Goal: Find specific page/section: Find specific page/section

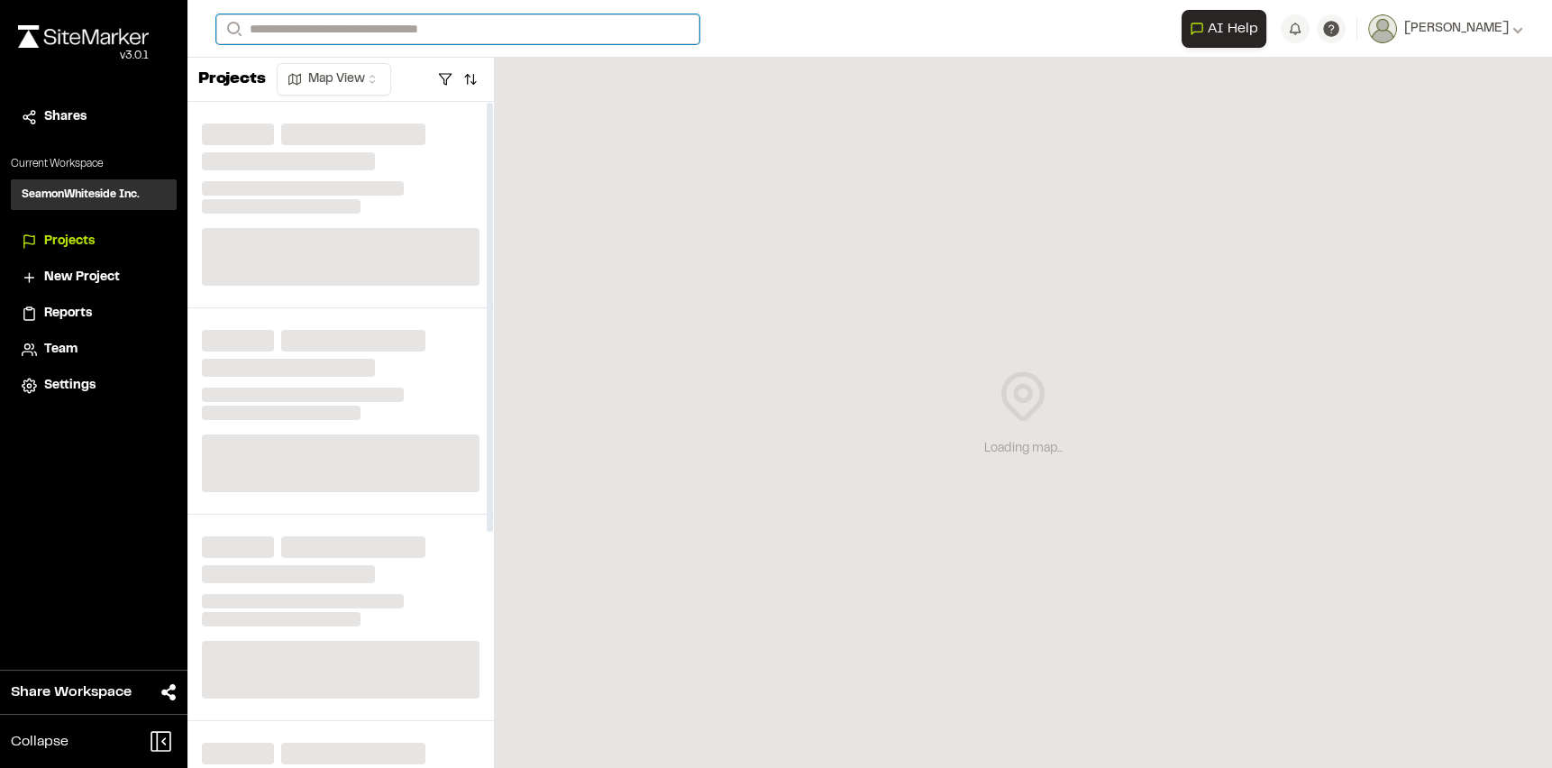
click at [306, 25] on input "Search" at bounding box center [457, 29] width 483 height 30
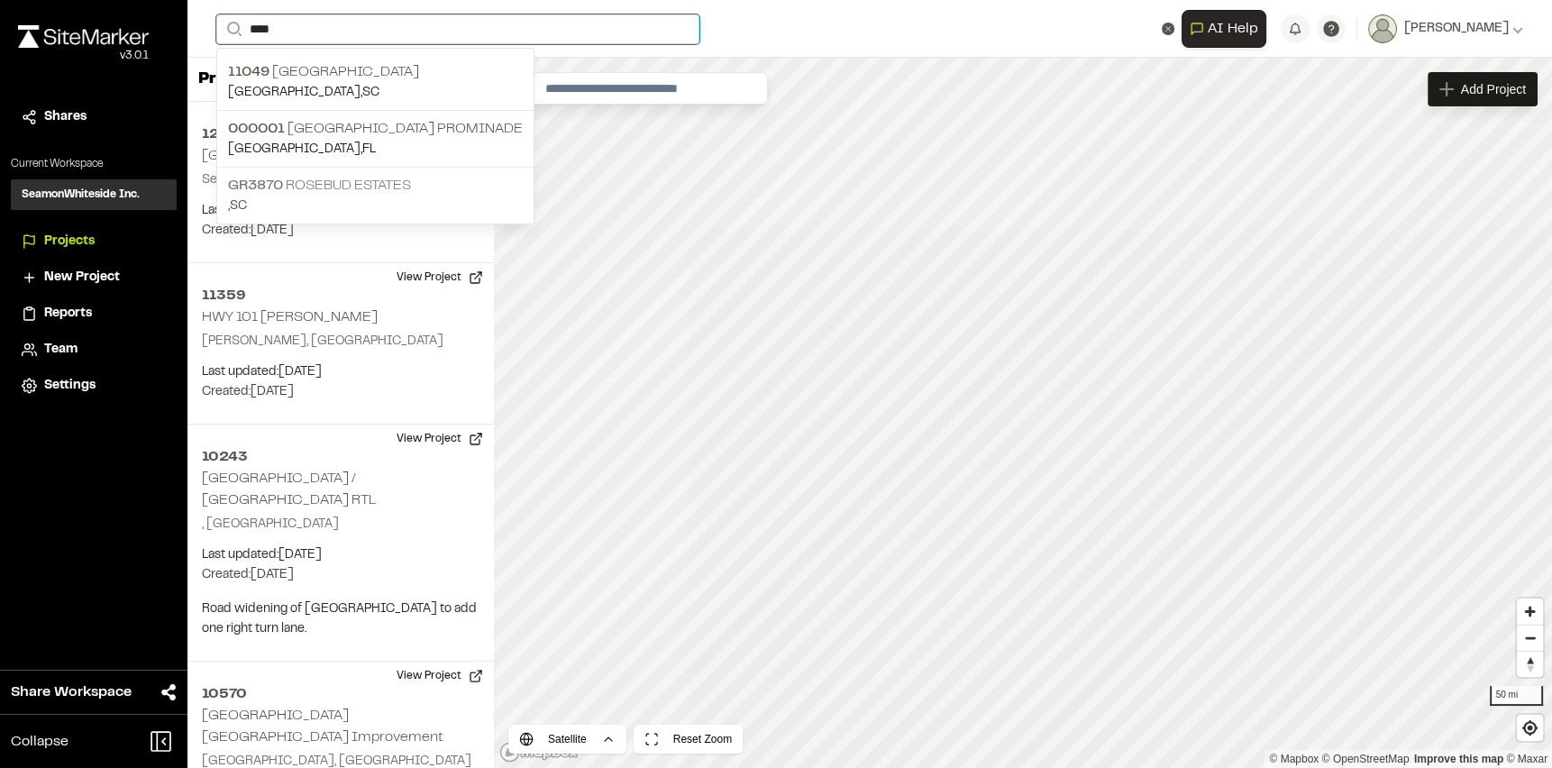
type input "****"
click at [389, 180] on p "GR3870 Rosebud Estates" at bounding box center [375, 186] width 295 height 22
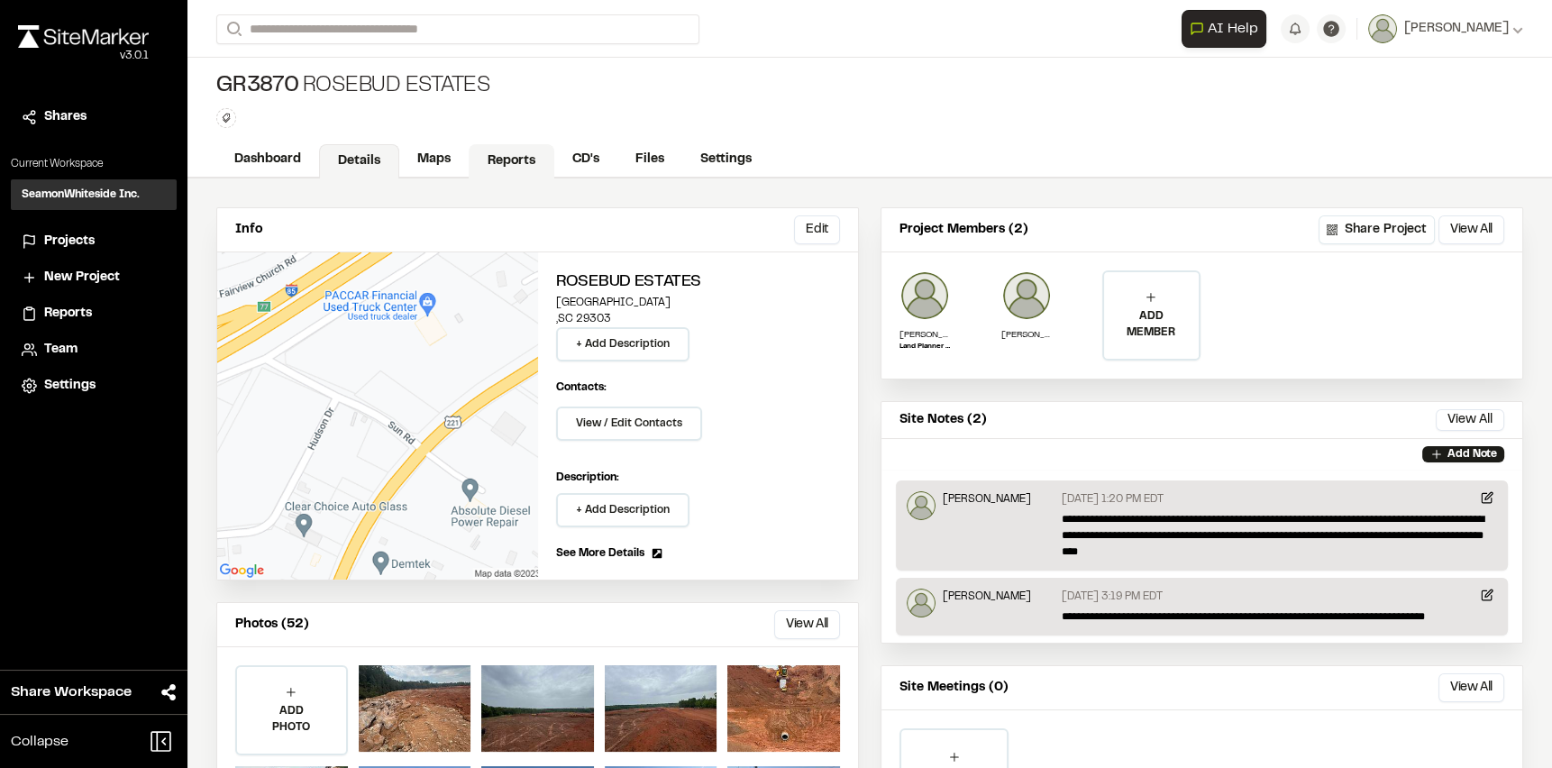
click at [527, 156] on link "Reports" at bounding box center [512, 161] width 86 height 34
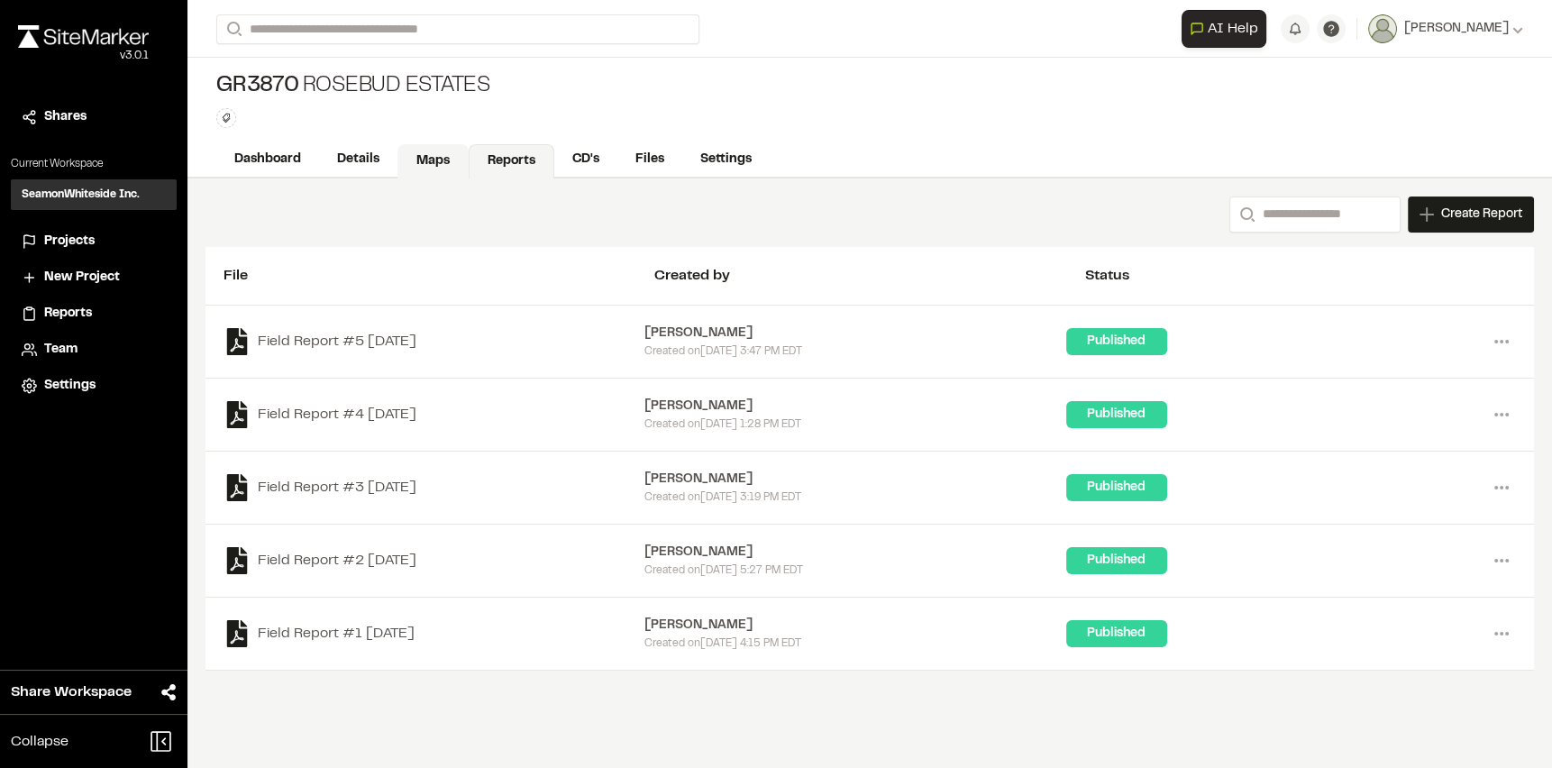
click at [405, 152] on link "Maps" at bounding box center [432, 161] width 71 height 34
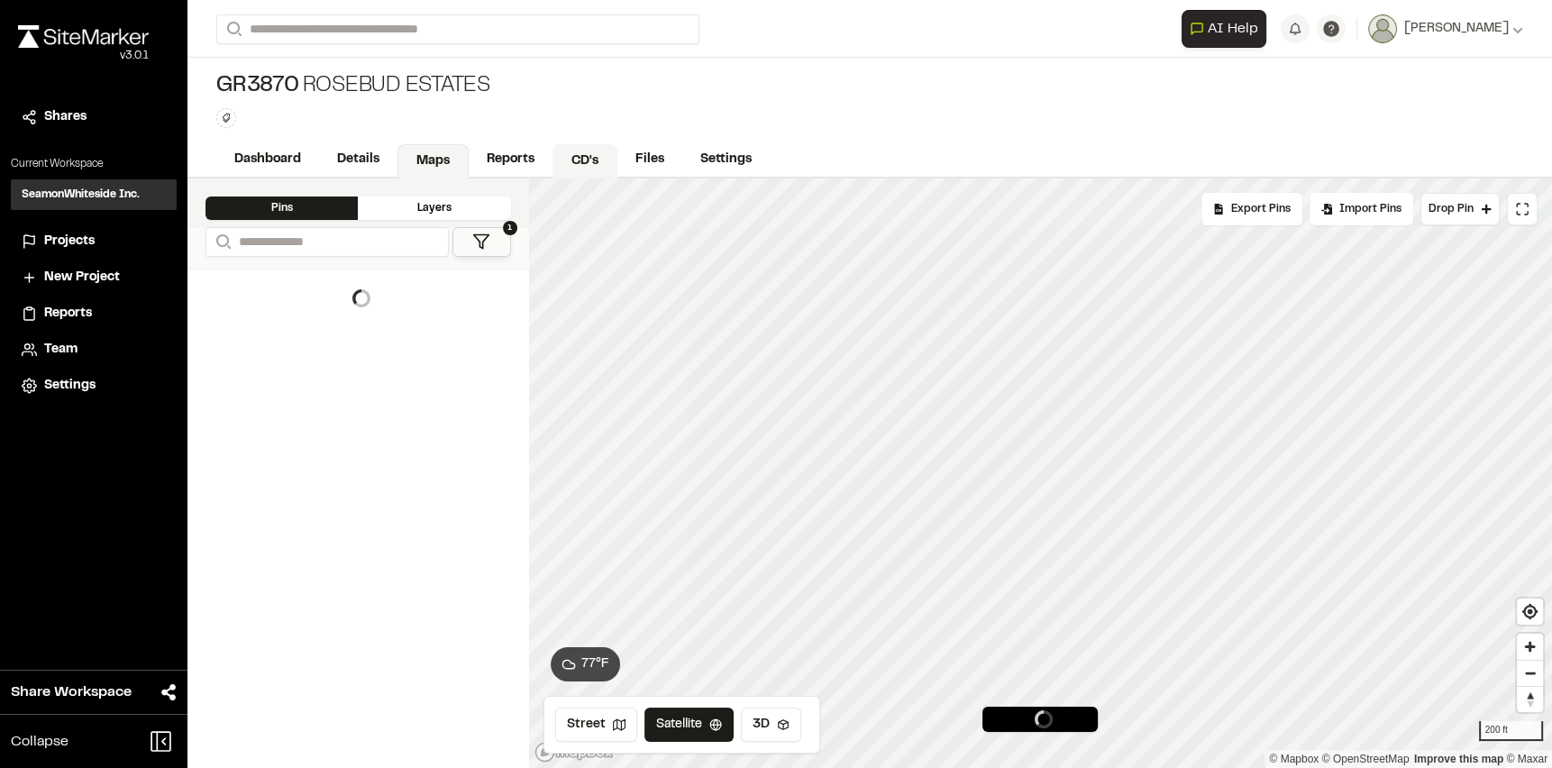
click at [586, 169] on link "CD's" at bounding box center [584, 161] width 65 height 34
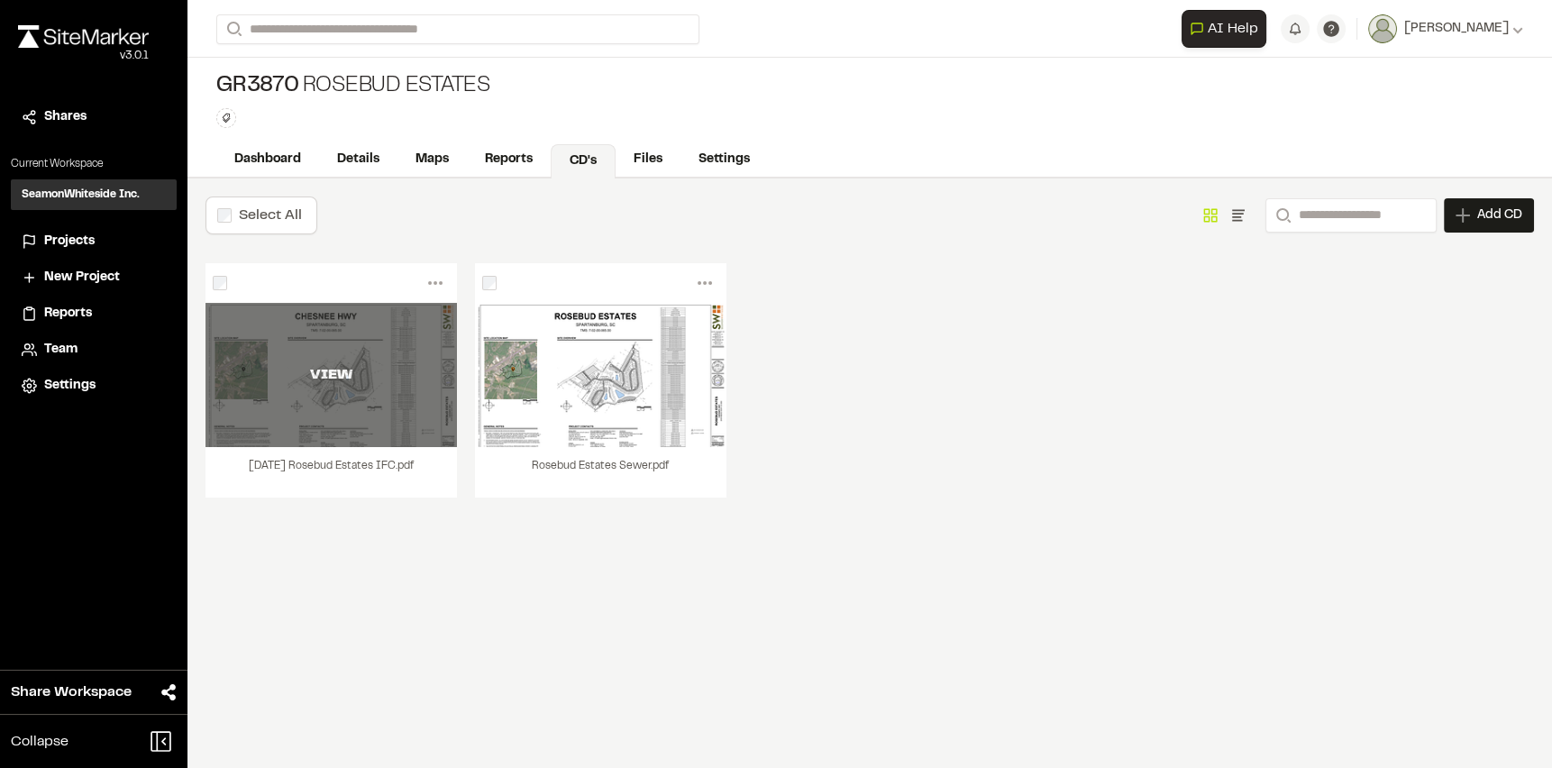
click at [292, 386] on div "VIEW" at bounding box center [330, 375] width 251 height 144
